Goal: Find contact information: Find contact information

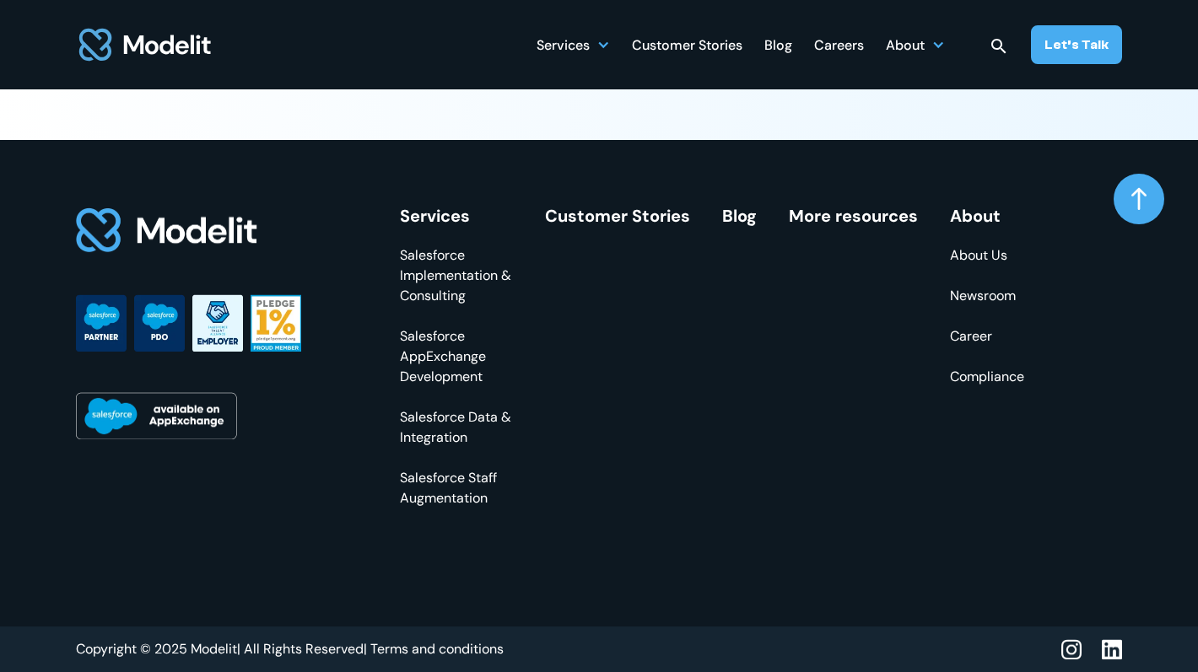
scroll to position [6582, 0]
click at [1047, 51] on link "Let’s Talk" at bounding box center [1076, 44] width 91 height 39
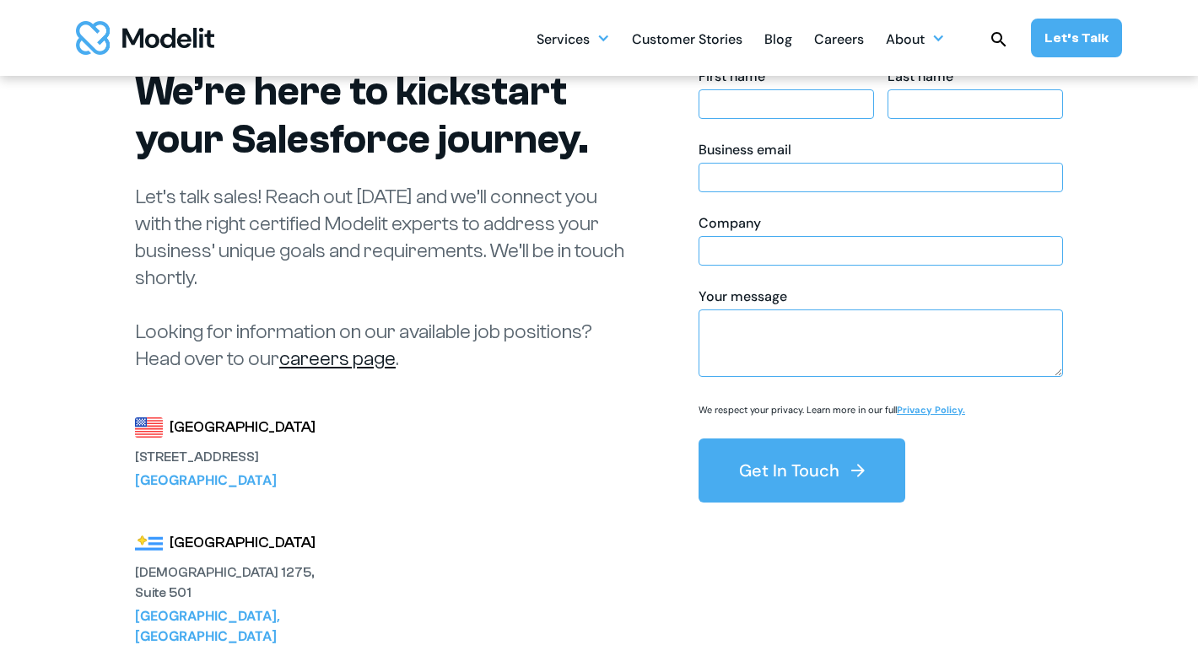
scroll to position [272, 0]
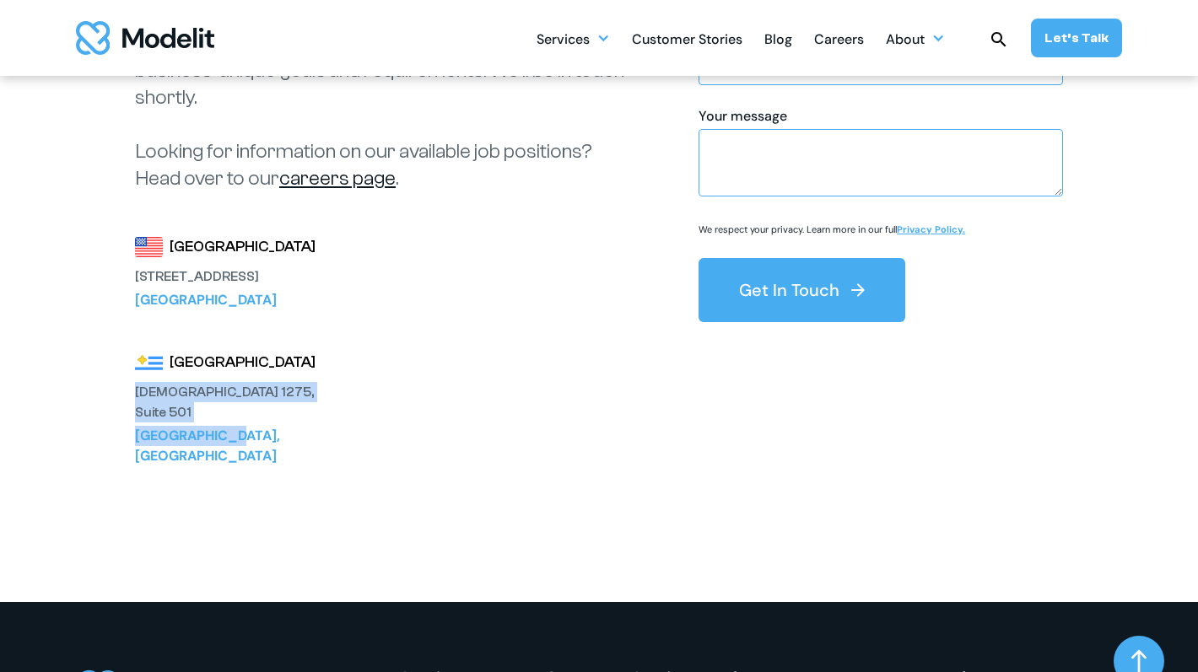
drag, startPoint x: 132, startPoint y: 393, endPoint x: 253, endPoint y: 402, distance: 121.0
click at [235, 405] on div "We’re here to kickstart your Salesforce journey. Let’s talk sales! Reach out [D…" at bounding box center [598, 201] width 1113 height 801
click at [270, 426] on div "[GEOGRAPHIC_DATA], [GEOGRAPHIC_DATA]" at bounding box center [228, 446] width 186 height 40
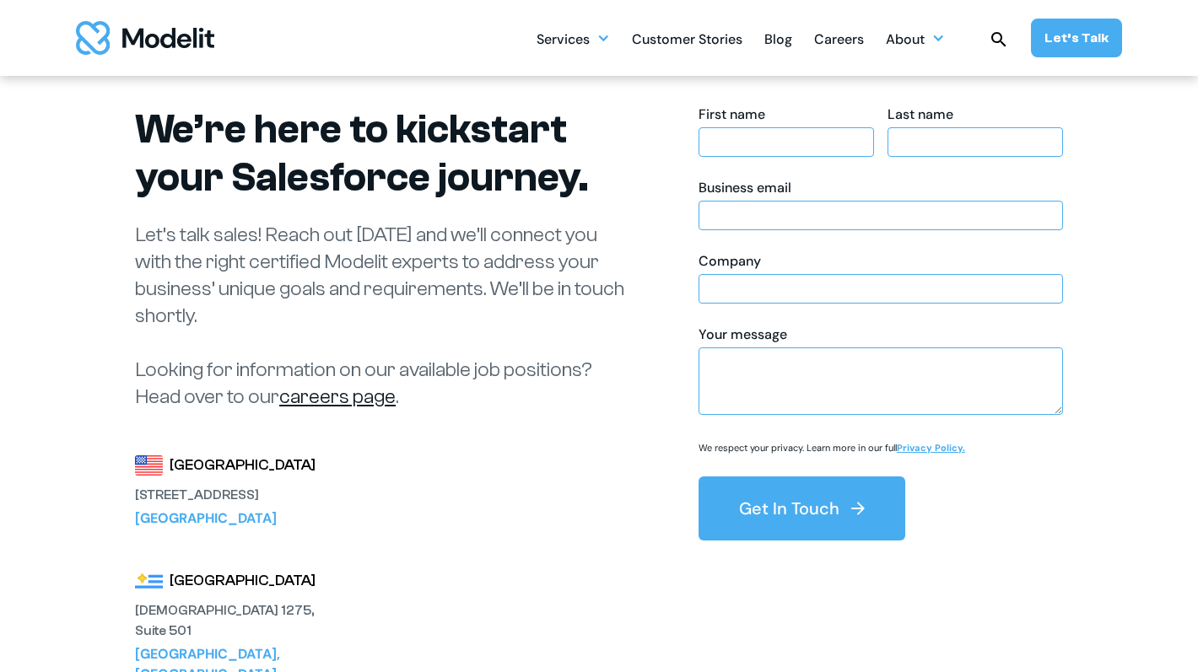
scroll to position [0, 0]
